Goal: Check status: Check status

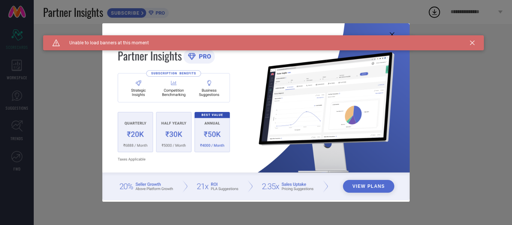
type input "All"
click at [474, 41] on icon at bounding box center [472, 43] width 5 height 5
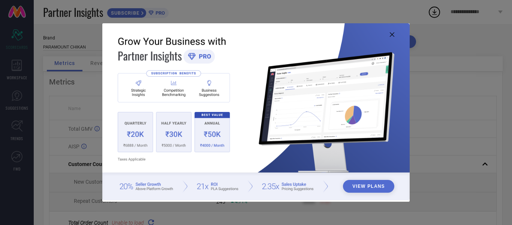
click at [394, 34] on icon at bounding box center [392, 34] width 5 height 5
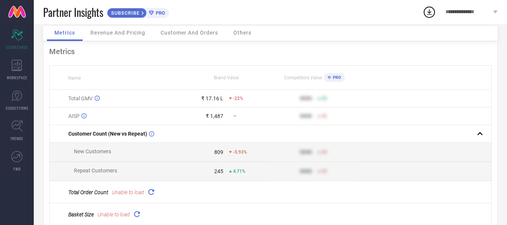
scroll to position [99, 0]
